Goal: Task Accomplishment & Management: Use online tool/utility

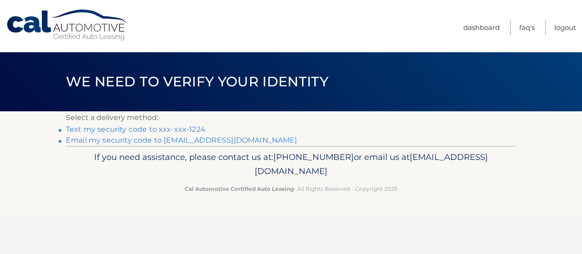
click at [140, 129] on link "Text my security code to xxx-xxx-1224" at bounding box center [135, 129] width 139 height 9
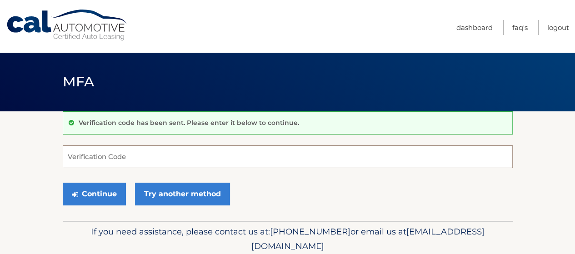
click at [140, 161] on input "Verification Code" at bounding box center [288, 156] width 450 height 23
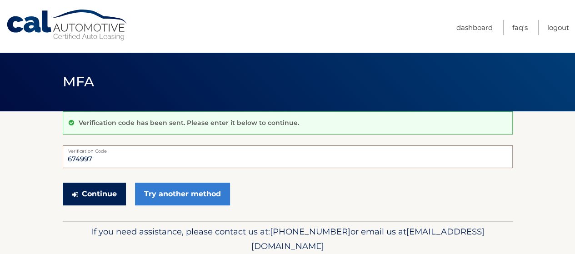
type input "674997"
click at [115, 189] on button "Continue" at bounding box center [94, 194] width 63 height 23
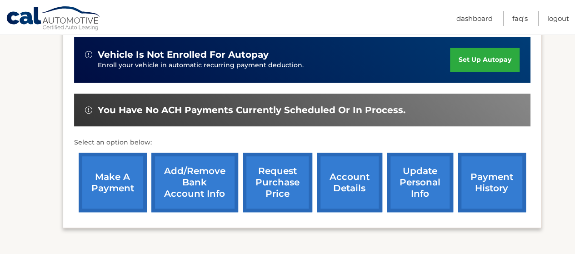
scroll to position [227, 0]
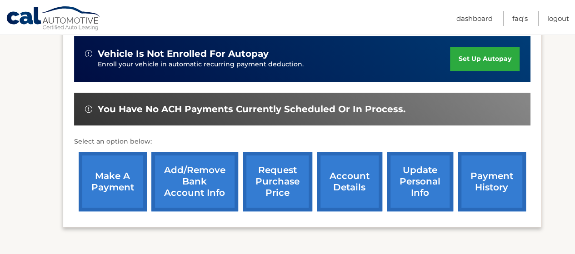
click at [118, 184] on link "make a payment" at bounding box center [113, 182] width 68 height 60
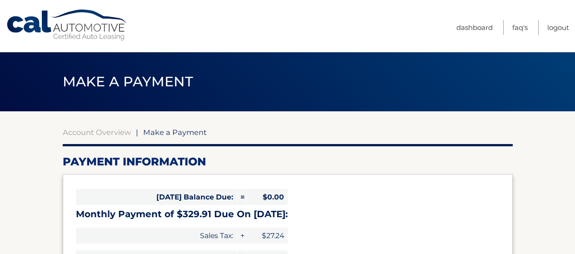
select select "MTA5MzBlOTgtNjZjMy00MzU2LWJkOWYtNmE2ZGI2M2M4NzUx"
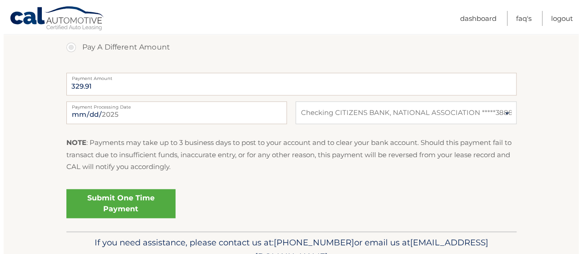
scroll to position [363, 0]
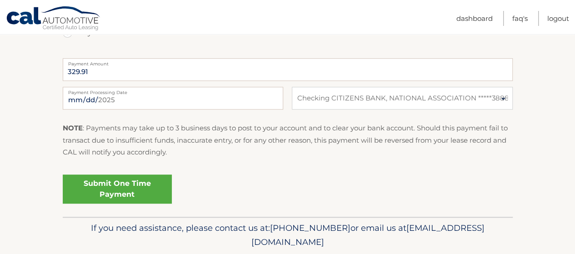
click at [109, 190] on link "Submit One Time Payment" at bounding box center [117, 188] width 109 height 29
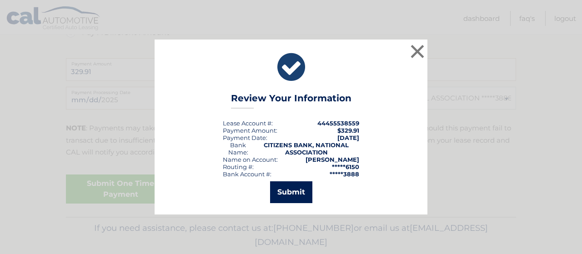
click at [285, 189] on button "Submit" at bounding box center [291, 192] width 42 height 22
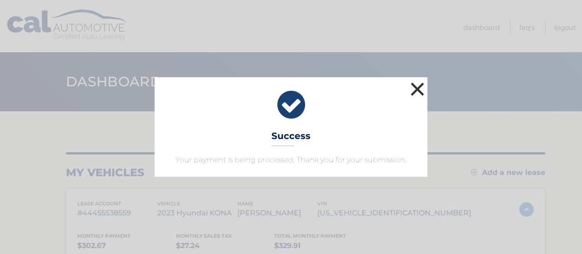
click at [411, 92] on button "×" at bounding box center [417, 89] width 18 height 18
